Goal: Check status: Check status

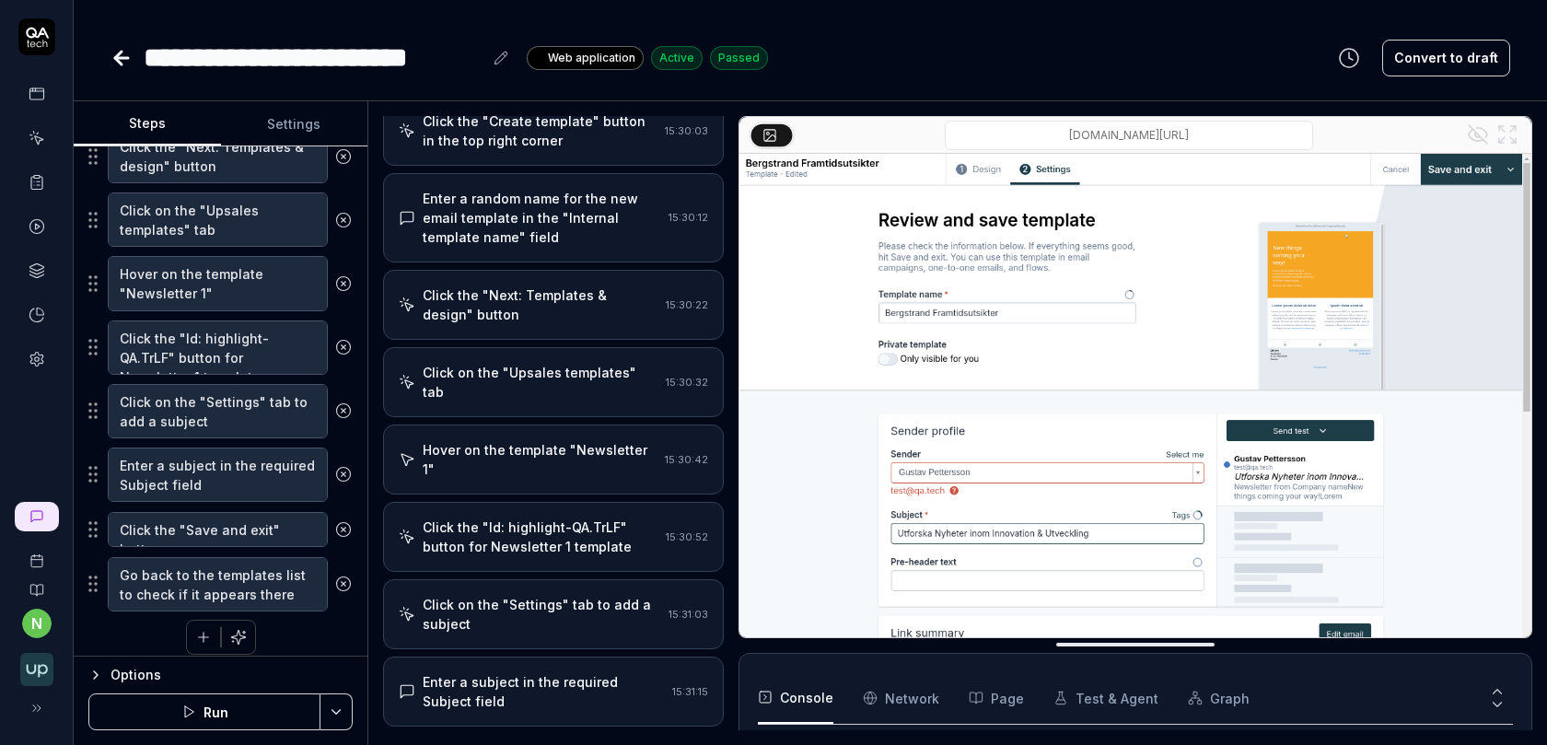
scroll to position [352, 0]
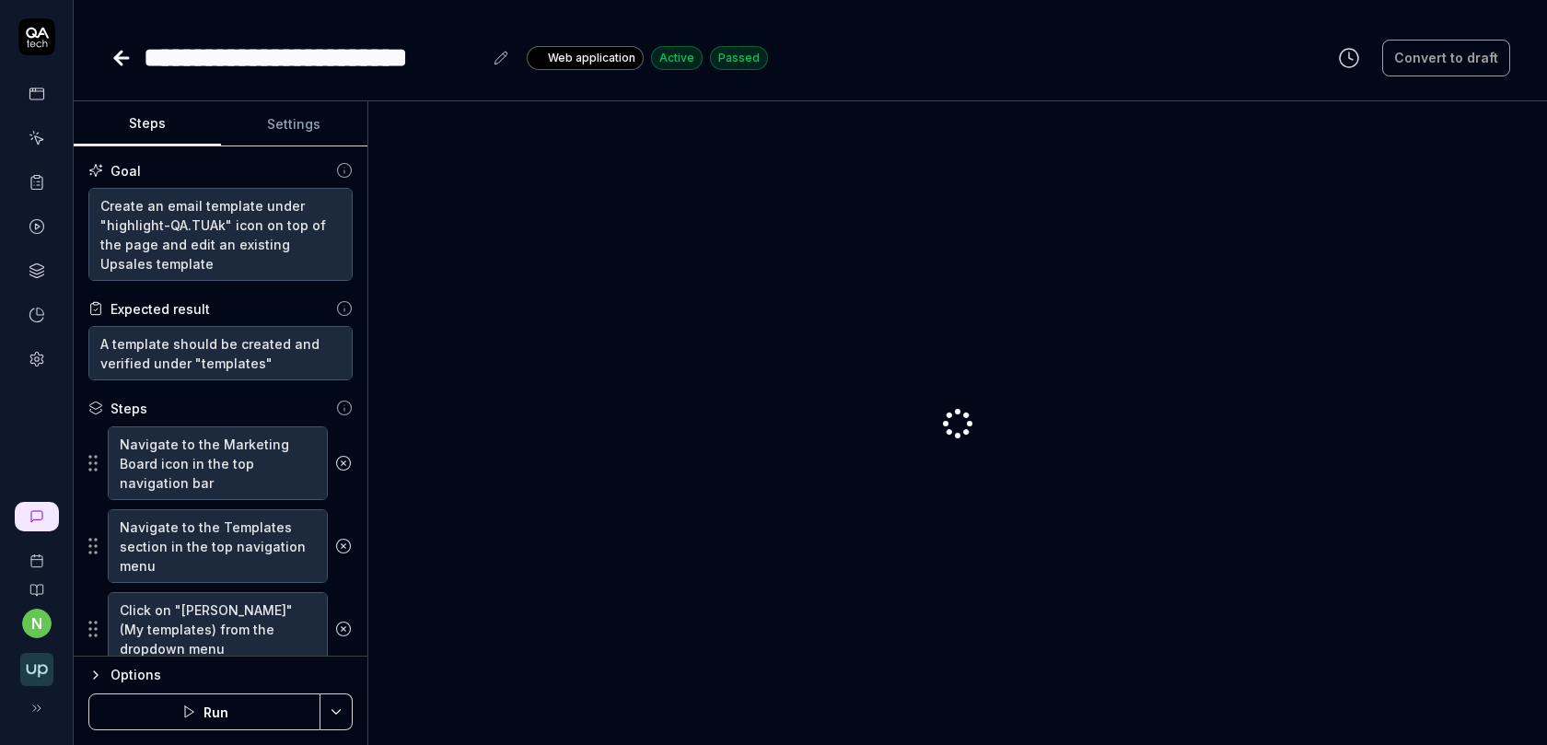
type textarea "*"
click at [37, 220] on circle at bounding box center [36, 227] width 14 height 14
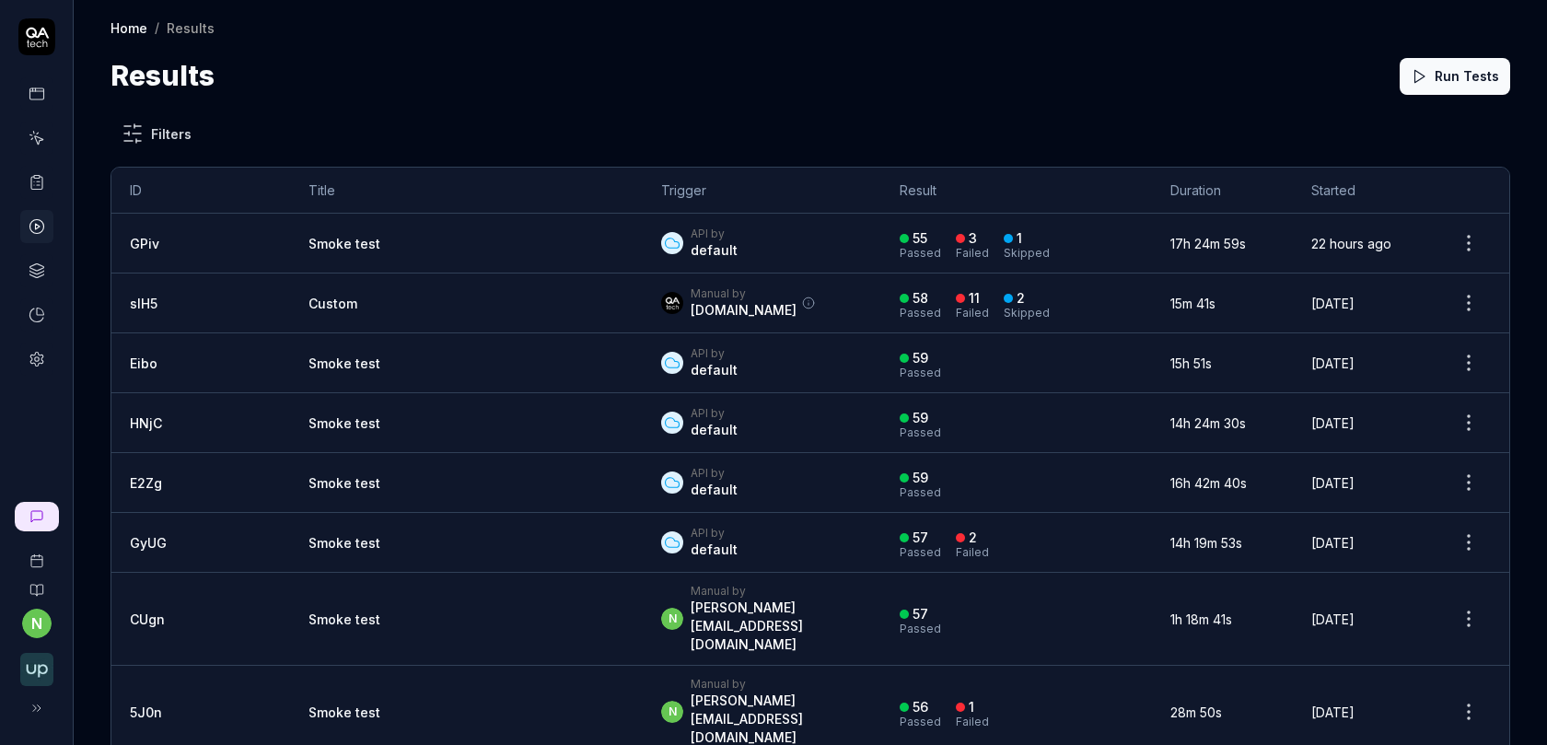
click at [1473, 241] on html "n Home / Results Home / Results Results Run Tests Filters ID Title Trigger Resu…" at bounding box center [773, 383] width 1547 height 767
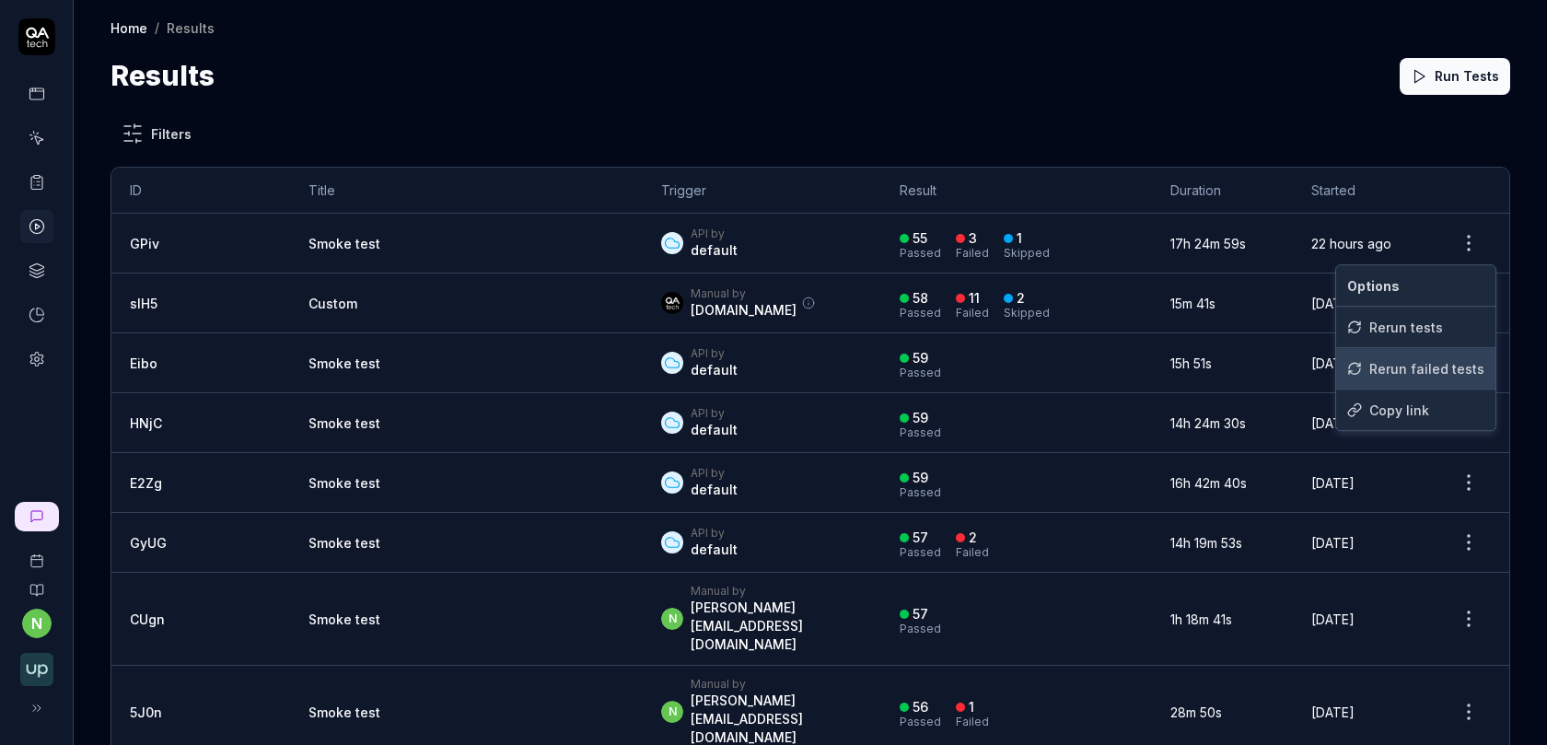
click at [1384, 371] on div "Rerun failed tests" at bounding box center [1415, 368] width 159 height 41
